Goal: Complete application form

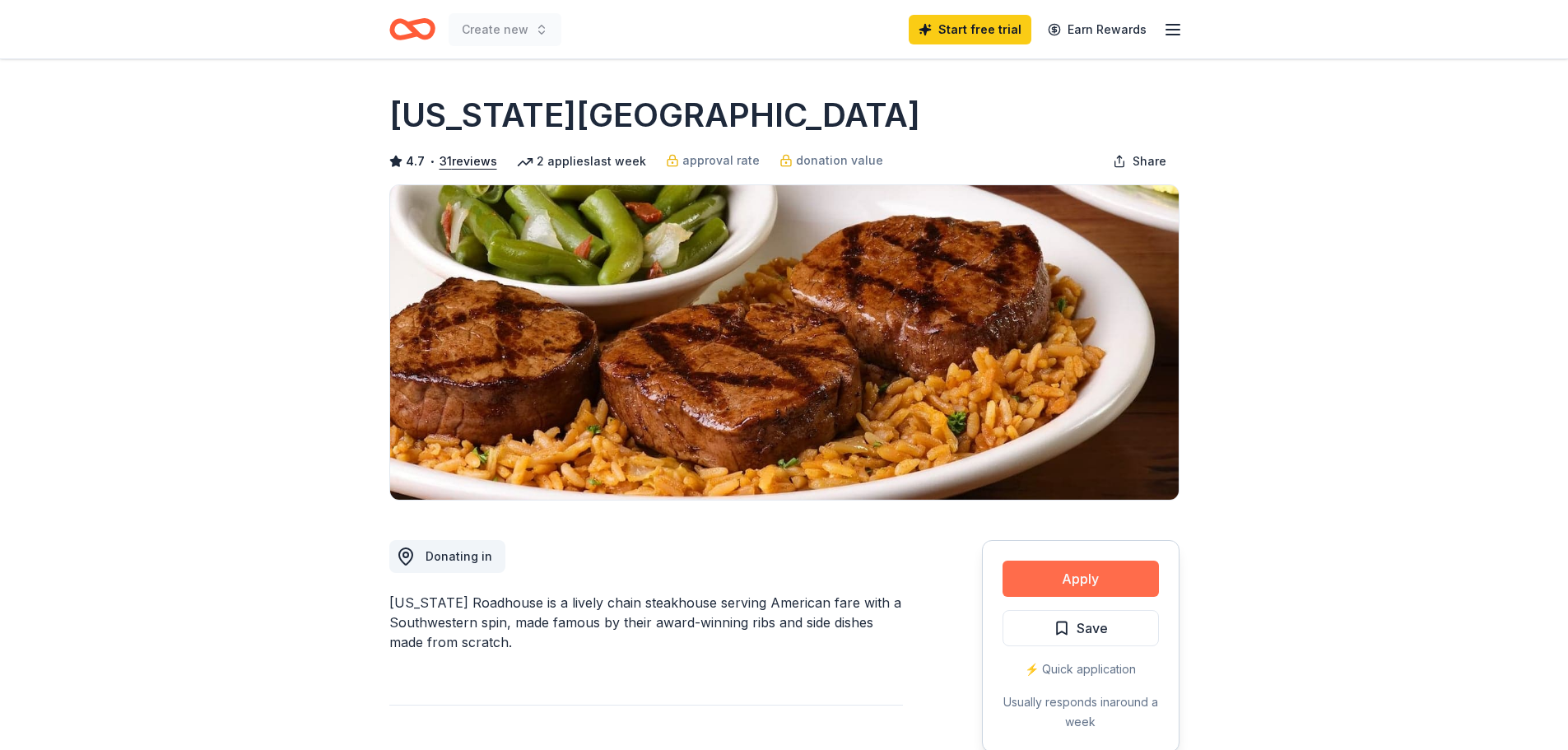
click at [1115, 582] on button "Apply" at bounding box center [1081, 579] width 156 height 36
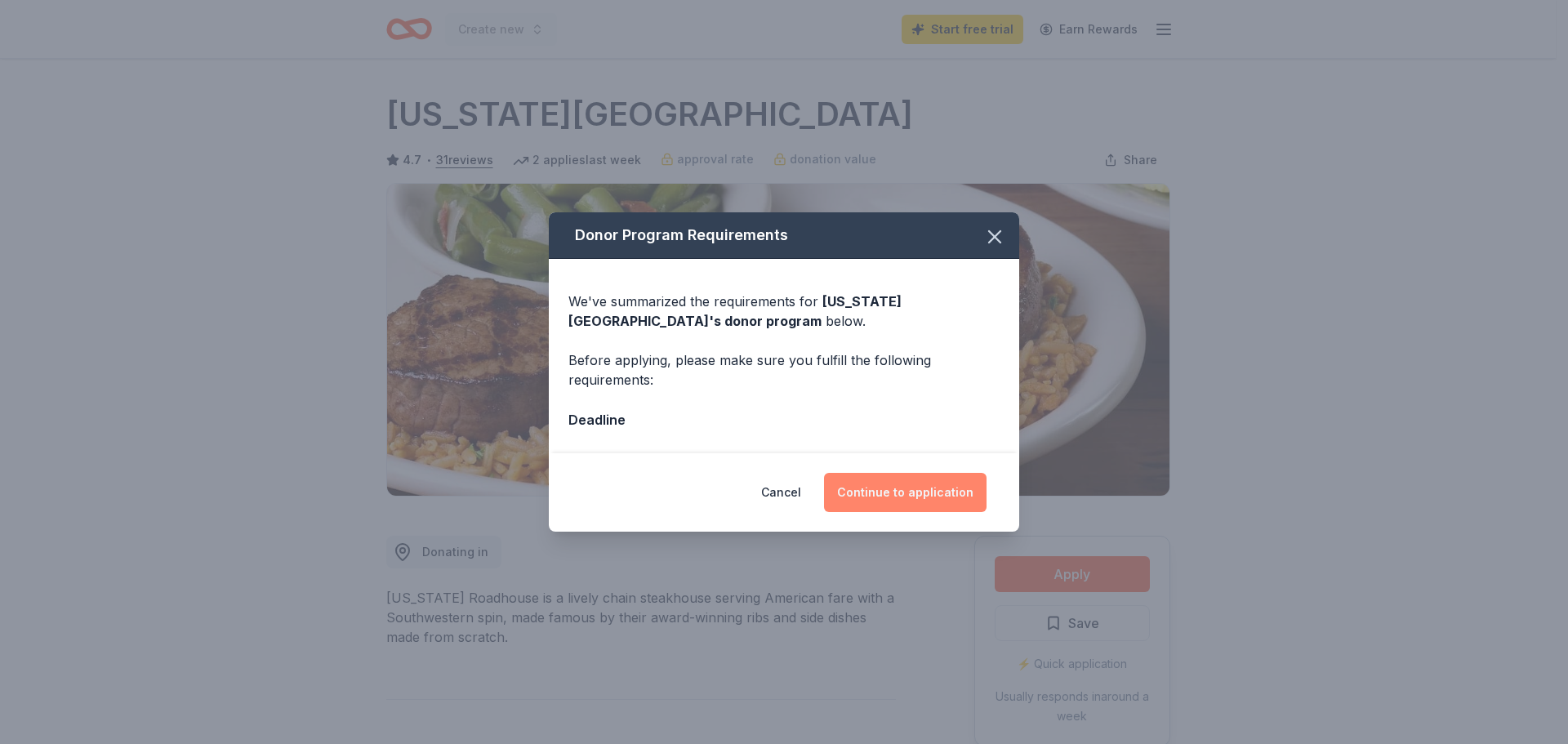
click at [907, 495] on button "Continue to application" at bounding box center [904, 492] width 163 height 39
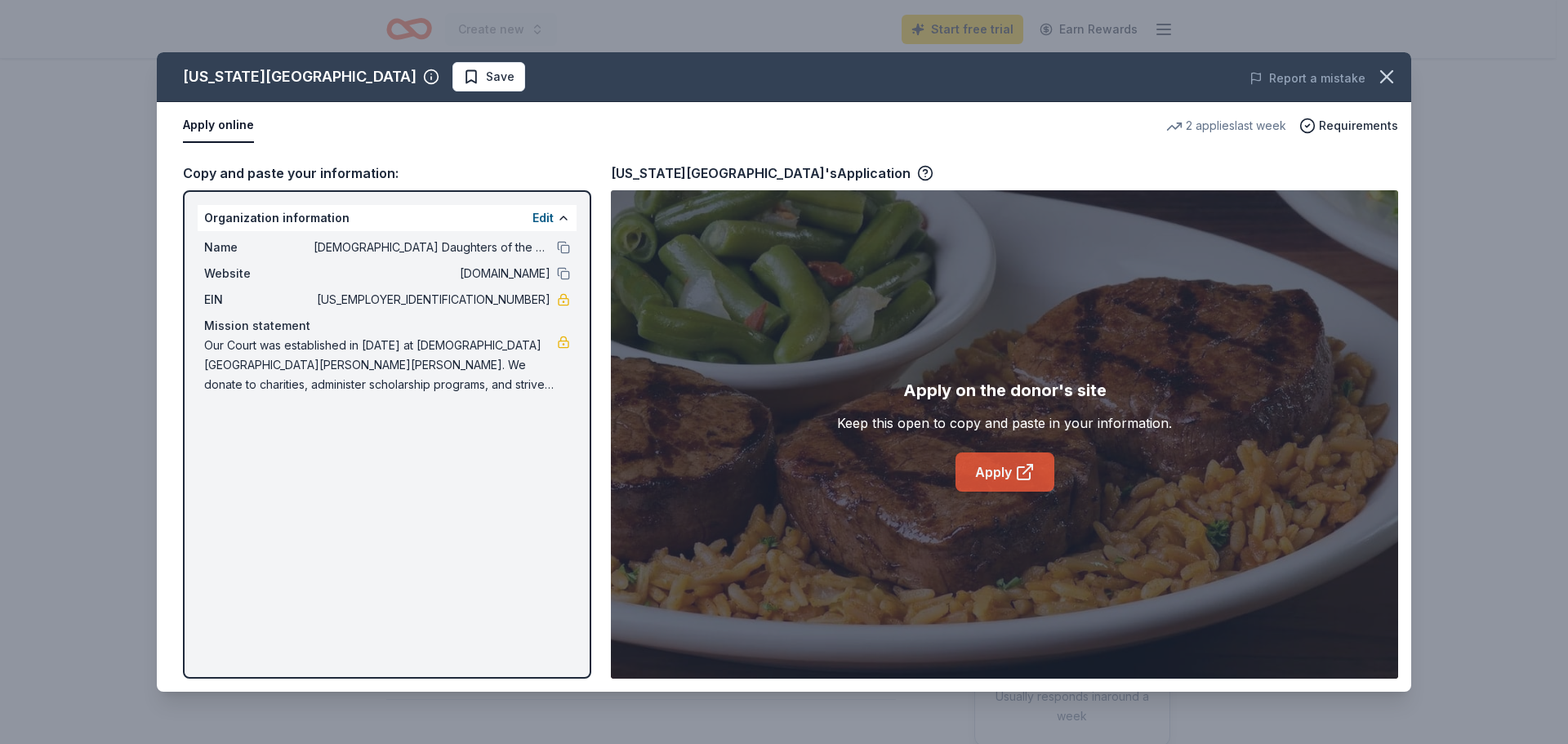
click at [1021, 472] on icon at bounding box center [1025, 472] width 19 height 20
click at [1018, 471] on icon at bounding box center [1025, 472] width 19 height 20
click at [997, 480] on link "Apply" at bounding box center [1004, 472] width 98 height 39
click at [1340, 121] on span "Requirements" at bounding box center [1358, 126] width 79 height 20
click at [459, 463] on div "Organization information Edit Name Catholic Daughters of the Americas, Court St…" at bounding box center [387, 434] width 408 height 489
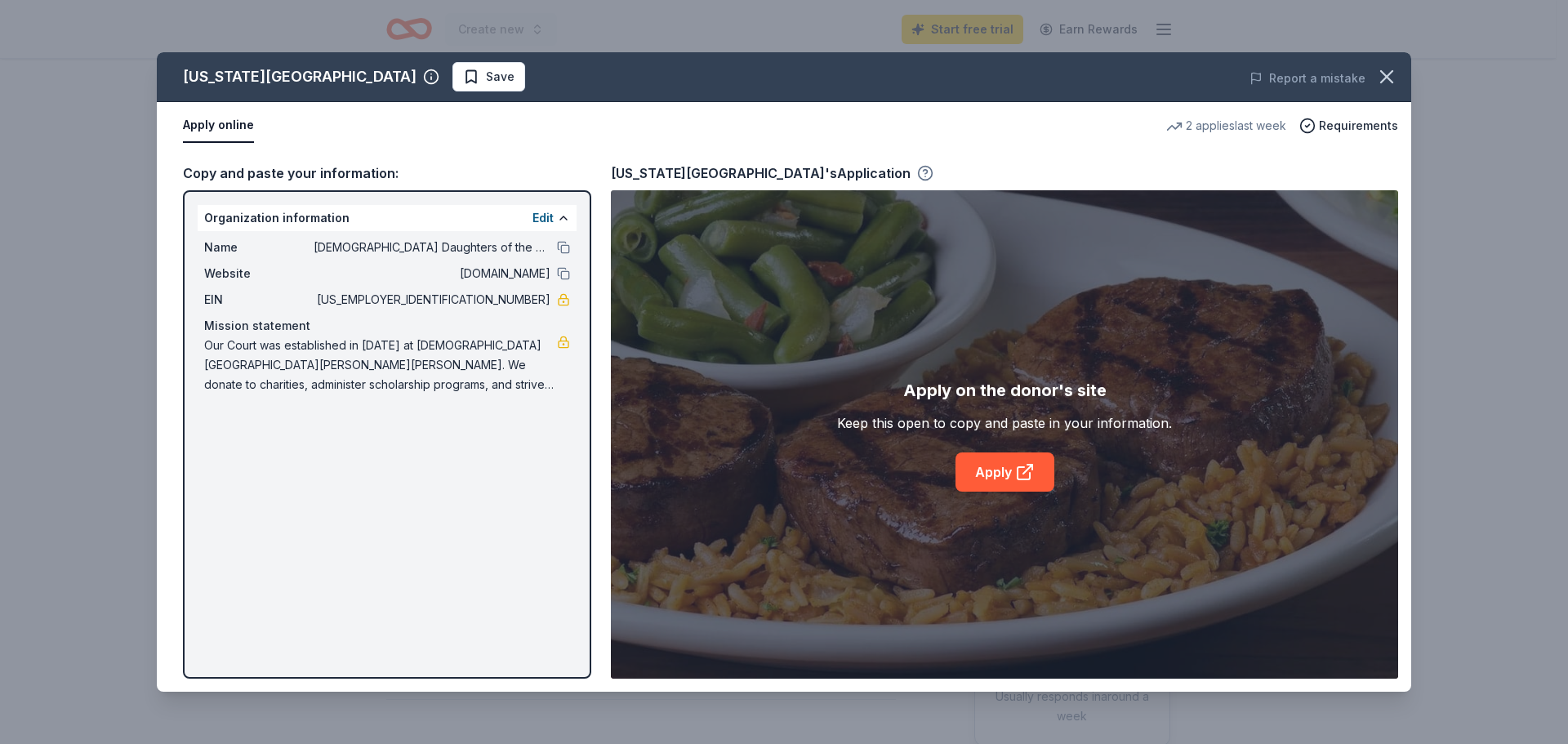
click at [917, 166] on icon "button" at bounding box center [925, 173] width 17 height 17
click at [1010, 466] on link "Apply" at bounding box center [1004, 472] width 98 height 39
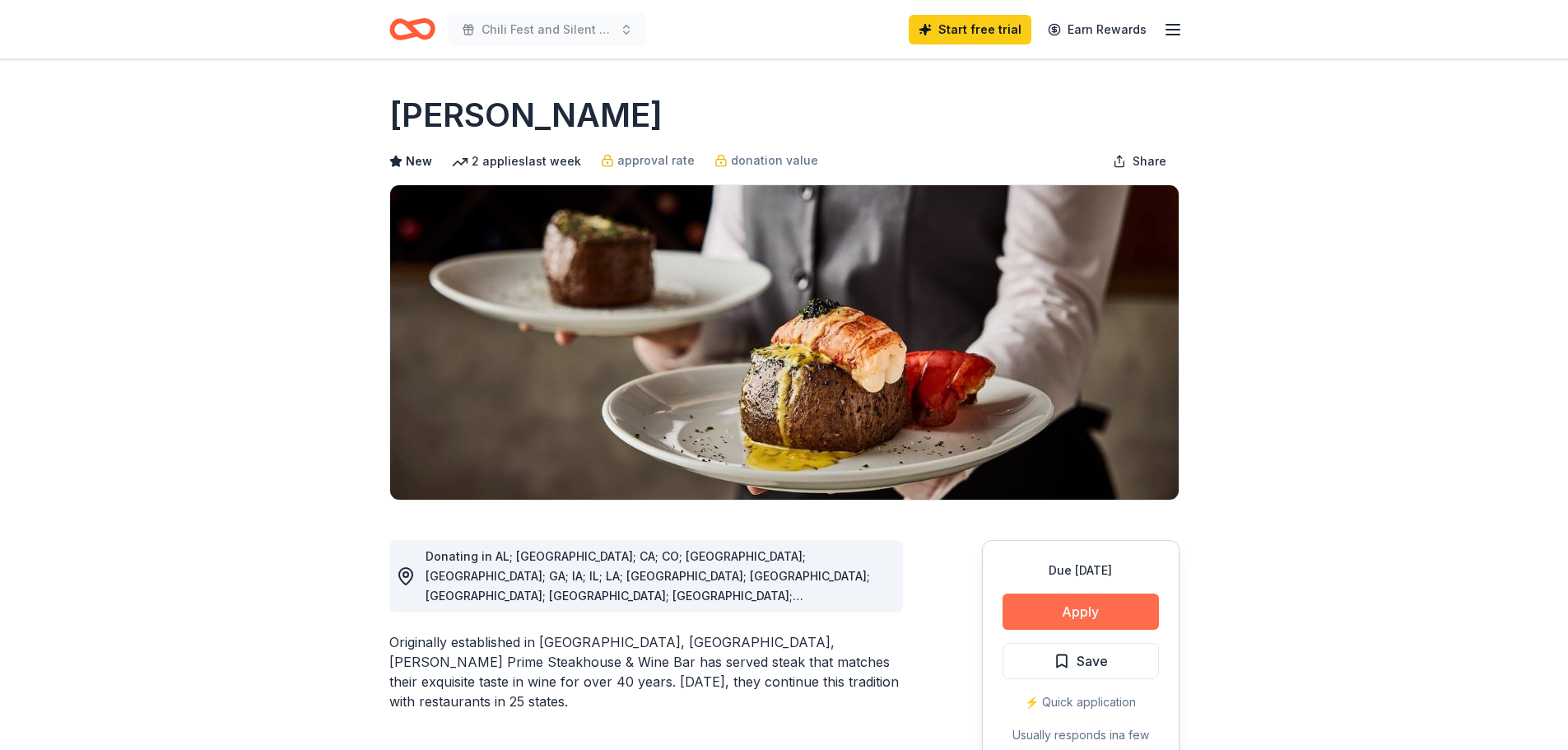
click at [1148, 606] on button "Apply" at bounding box center [1081, 611] width 156 height 36
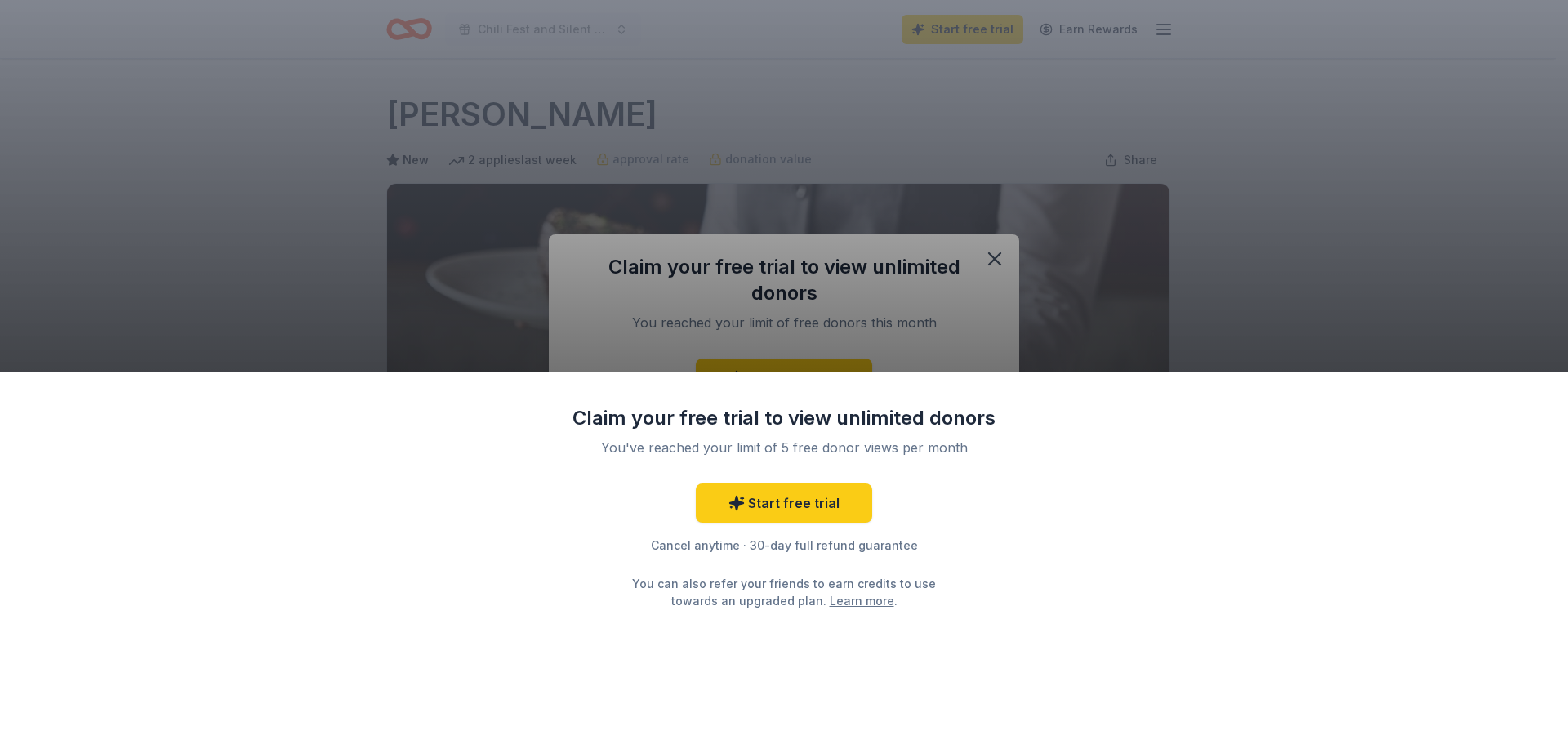
click at [1369, 539] on div "Claim your free trial to view unlimited donors You've reached your limit of 5 f…" at bounding box center [784, 559] width 1568 height 372
click at [1082, 435] on div "Claim your free trial to view unlimited donors You've reached your limit of 5 f…" at bounding box center [784, 559] width 1568 height 372
